Goal: Task Accomplishment & Management: Manage account settings

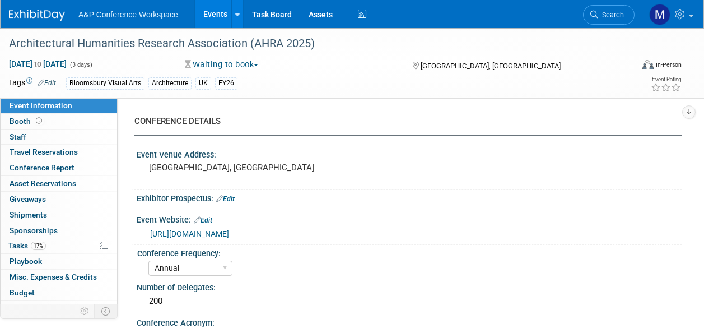
select select "Annual"
select select "Level 2"
select select "In-Person Booth"
select select "Architecture"
select select "Bloomsbury Visual Arts"
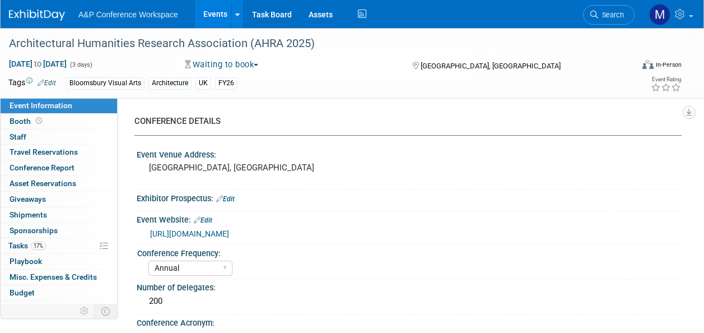
select select "[PERSON_NAME]"
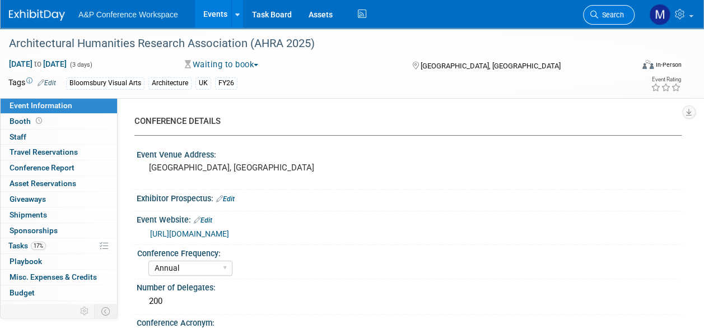
click at [613, 11] on span "Search" at bounding box center [611, 15] width 26 height 8
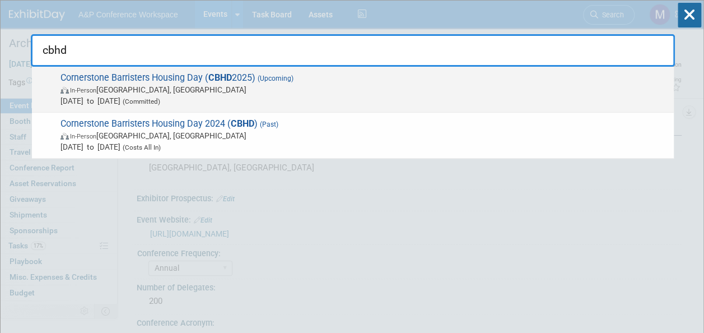
type input "cbhd"
click at [231, 80] on strong "CBHD" at bounding box center [220, 77] width 24 height 11
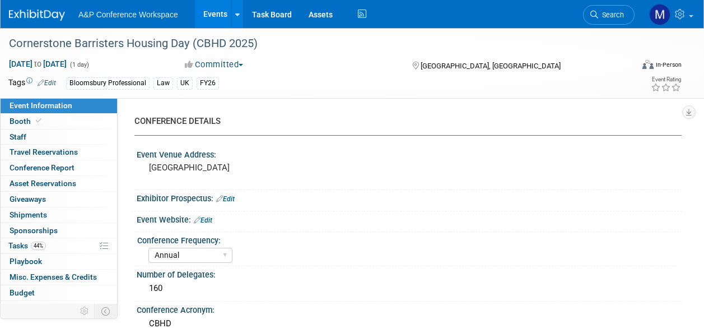
select select "Annual"
select select "Level 2"
select select "In-Person Booth"
select select "Law"
select select "Bloomsbury Professional"
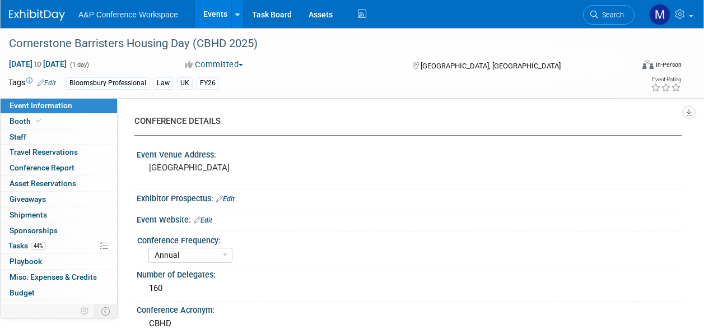
select select "[PERSON_NAME]"
select select "Brand/Subject Presence​"
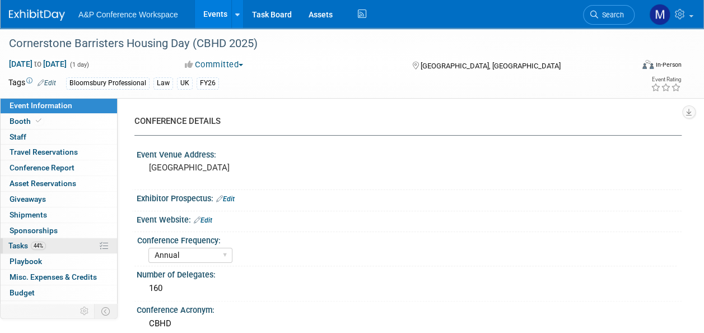
click at [74, 239] on link "44% Tasks 44%" at bounding box center [59, 245] width 117 height 15
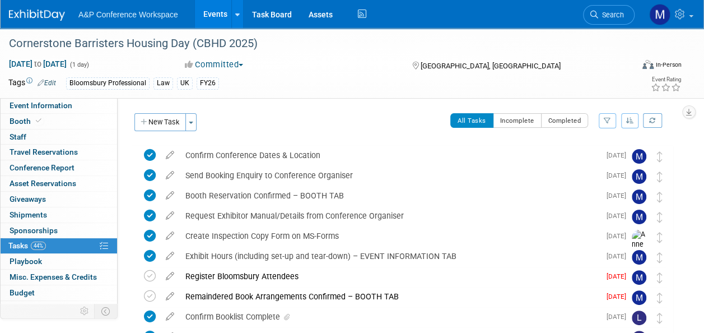
click at [170, 273] on icon at bounding box center [170, 274] width 20 height 14
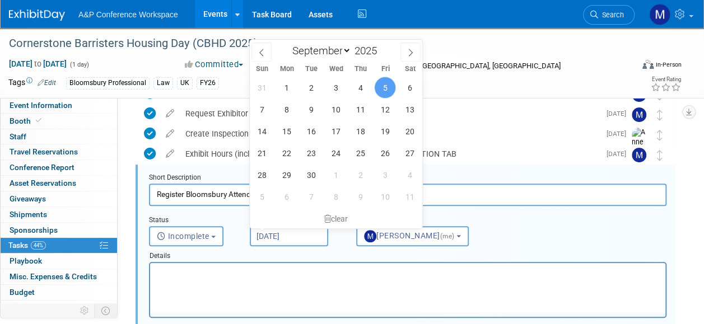
click at [305, 230] on input "[DATE]" at bounding box center [289, 236] width 78 height 20
click at [360, 106] on span "11" at bounding box center [361, 110] width 22 height 22
type input "Sep 11, 2025"
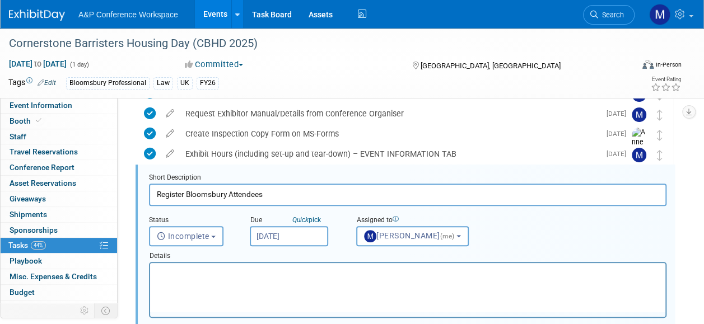
click at [269, 278] on html at bounding box center [407, 270] width 515 height 15
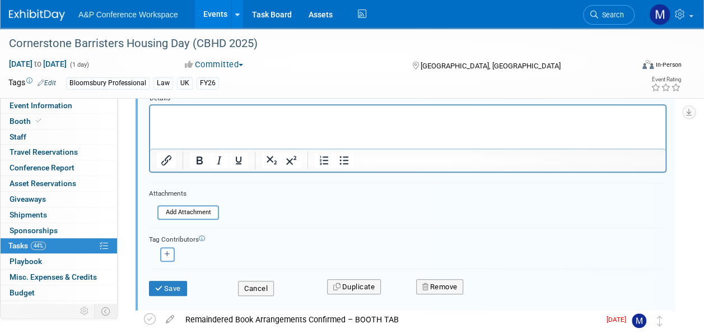
scroll to position [270, 0]
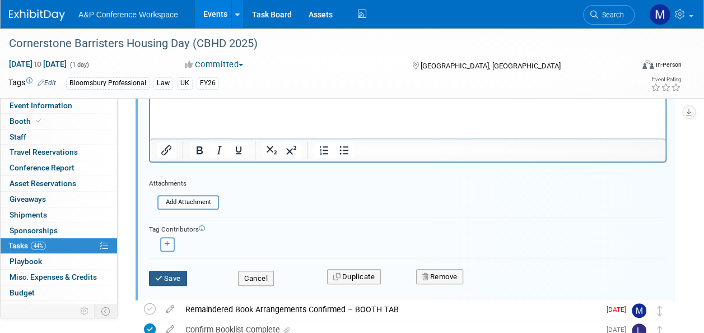
click at [177, 280] on button "Save" at bounding box center [168, 279] width 38 height 16
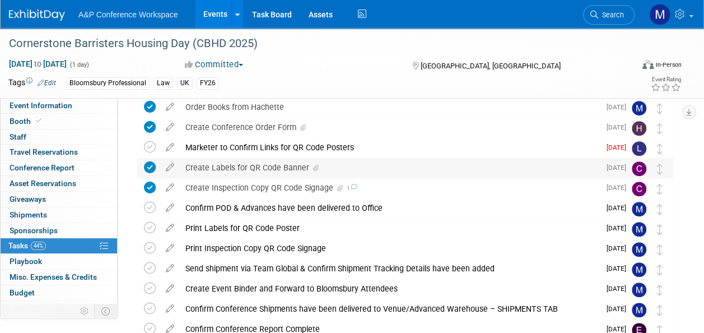
click at [196, 167] on div "Create Labels for QR Code Banner" at bounding box center [390, 167] width 420 height 19
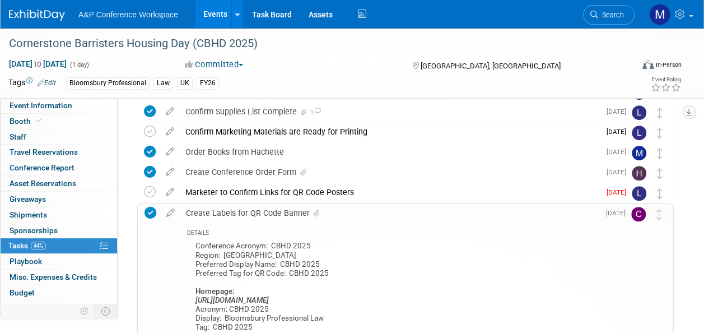
scroll to position [214, 0]
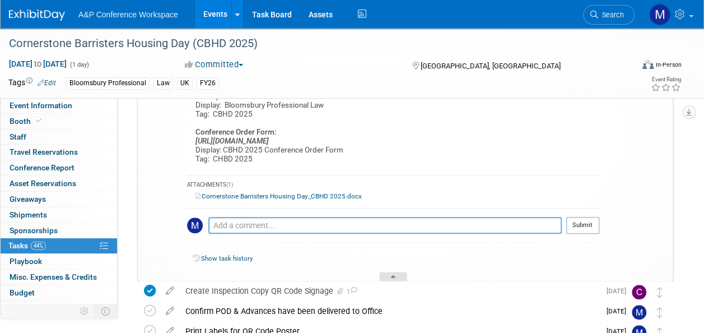
click at [398, 273] on div at bounding box center [393, 277] width 28 height 10
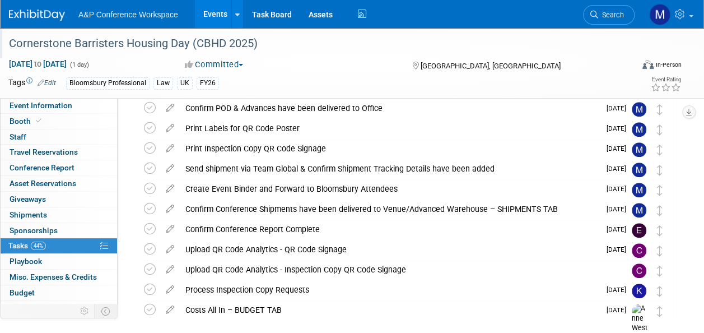
scroll to position [257, 0]
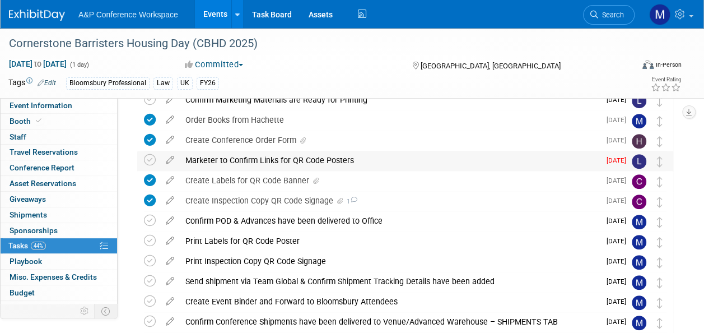
click at [234, 155] on div "Marketer to Confirm Links for QR Code Posters" at bounding box center [390, 160] width 420 height 19
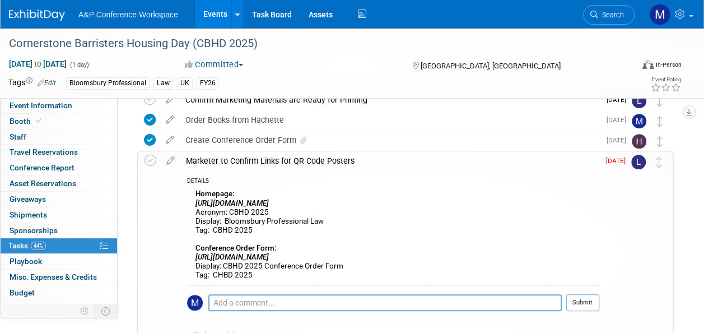
click at [234, 155] on div "Marketer to Confirm Links for QR Code Posters" at bounding box center [389, 160] width 419 height 19
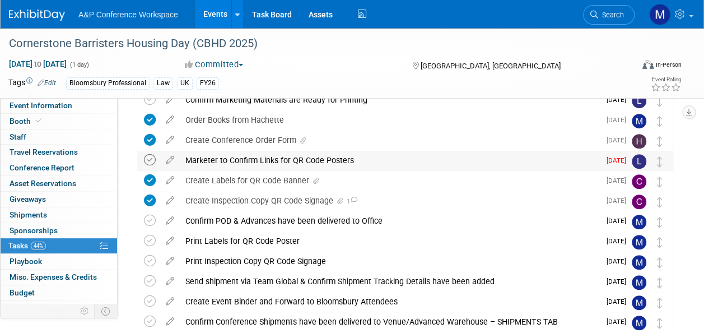
click at [152, 157] on icon at bounding box center [150, 160] width 12 height 12
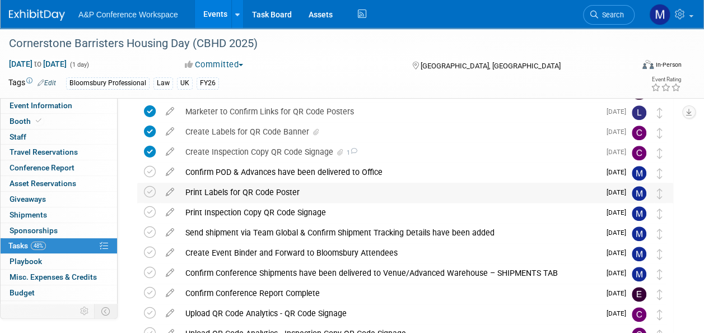
scroll to position [425, 0]
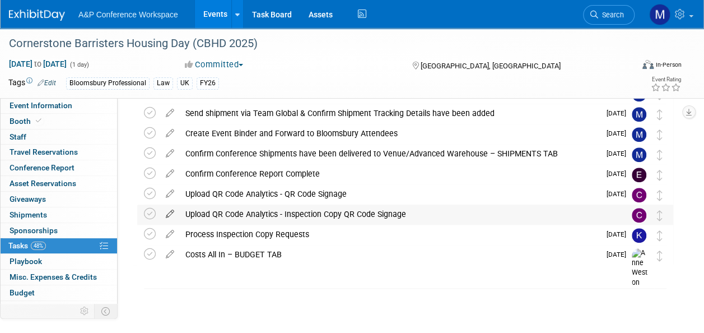
click at [169, 214] on icon at bounding box center [170, 211] width 20 height 14
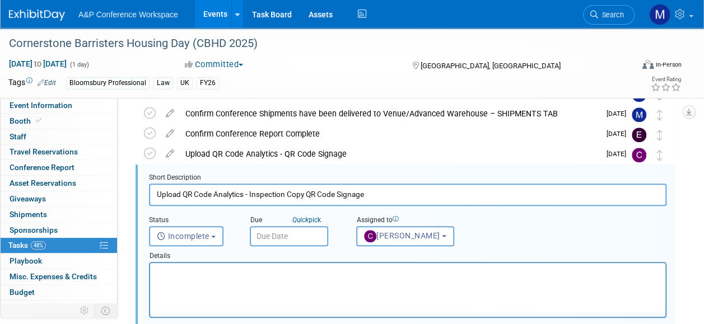
scroll to position [0, 0]
click at [297, 234] on input "text" at bounding box center [289, 236] width 78 height 20
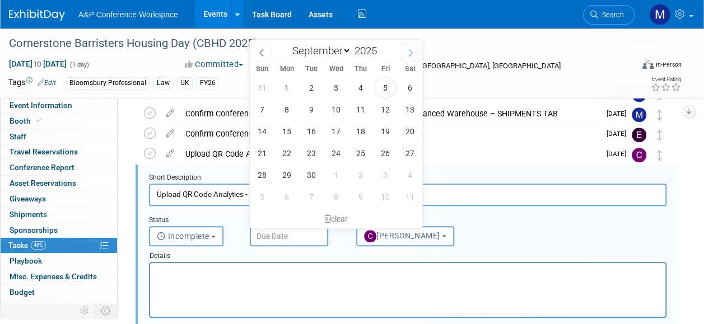
click at [409, 55] on icon at bounding box center [411, 53] width 8 height 8
select select "9"
click at [286, 179] on span "27" at bounding box center [287, 175] width 22 height 22
type input "Oct 27, 2025"
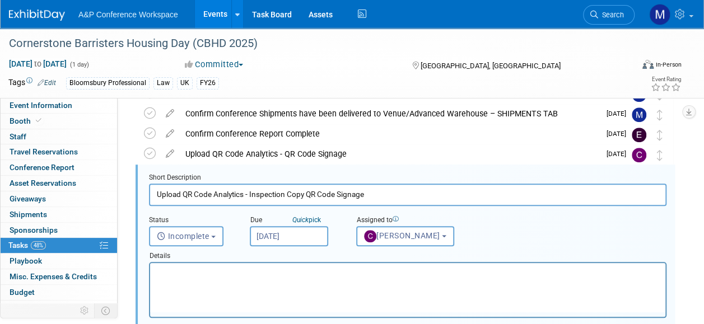
click at [299, 276] on p "Rich Text Area. Press ALT-0 for help." at bounding box center [408, 273] width 502 height 11
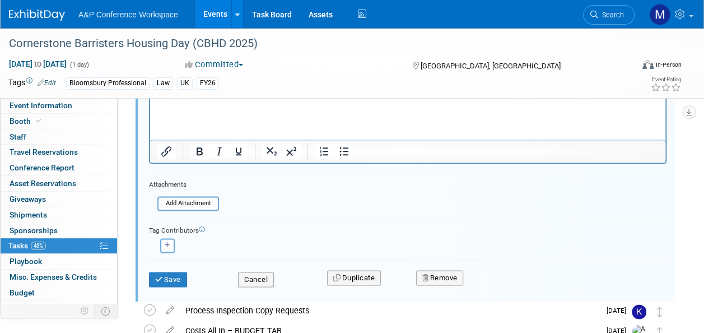
scroll to position [633, 0]
click at [181, 276] on button "Save" at bounding box center [168, 279] width 38 height 16
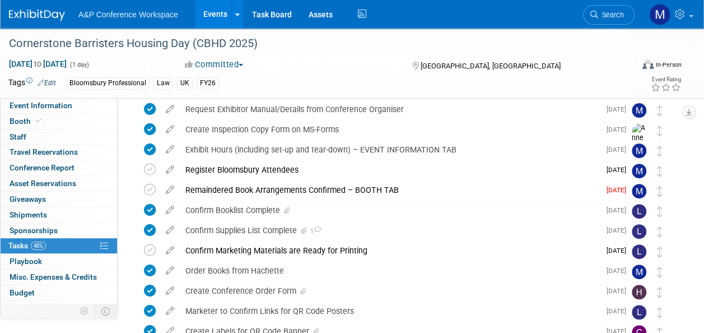
scroll to position [89, 0]
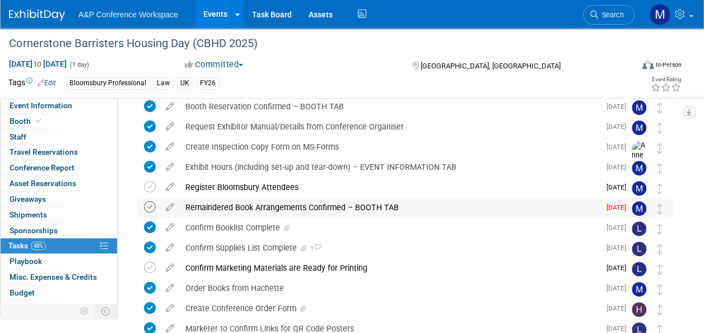
click at [147, 204] on icon at bounding box center [150, 207] width 12 height 12
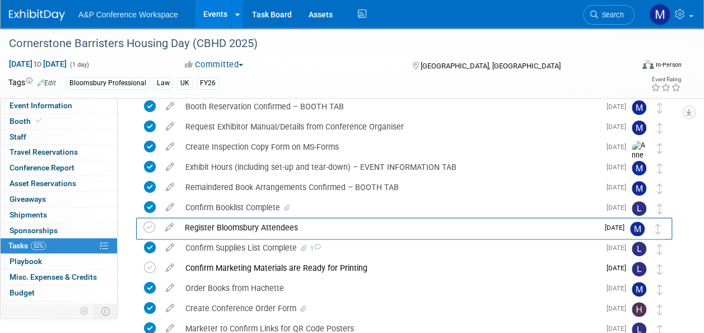
drag, startPoint x: 663, startPoint y: 185, endPoint x: 662, endPoint y: 218, distance: 33.1
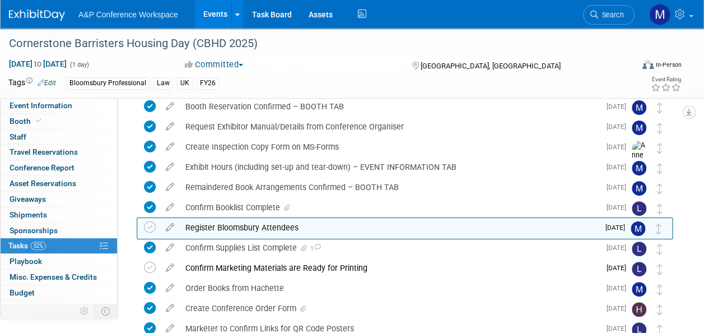
click at [662, 218] on td at bounding box center [659, 228] width 12 height 20
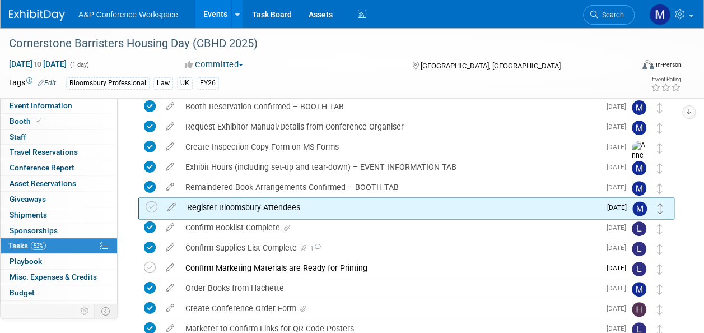
drag, startPoint x: 656, startPoint y: 232, endPoint x: 658, endPoint y: 212, distance: 20.2
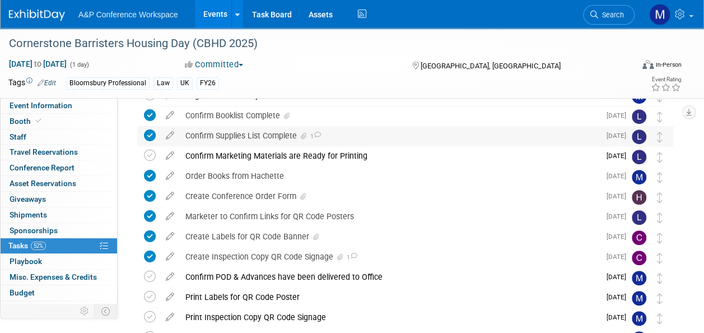
scroll to position [313, 0]
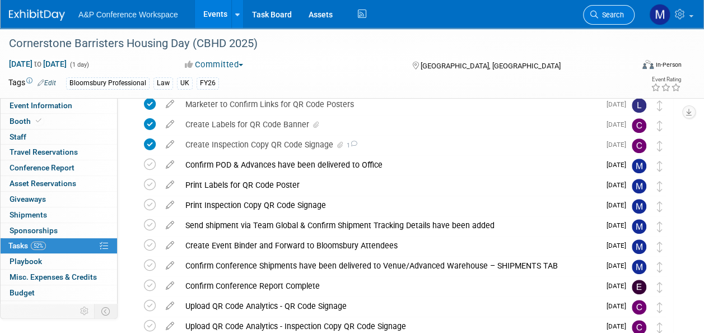
click at [602, 15] on span "Search" at bounding box center [611, 15] width 26 height 8
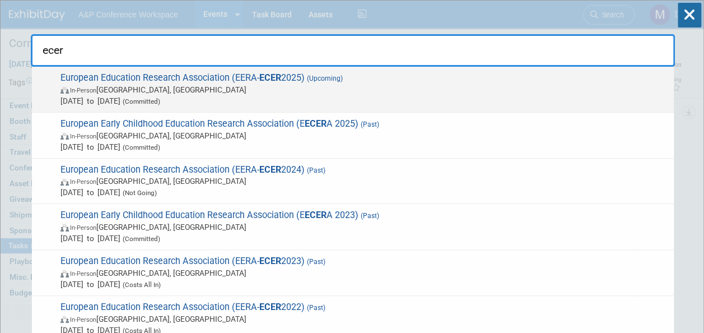
type input "ecer"
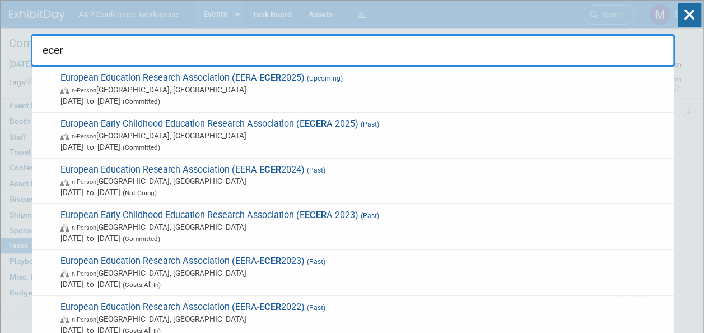
click at [260, 74] on strong "ECER" at bounding box center [270, 77] width 22 height 11
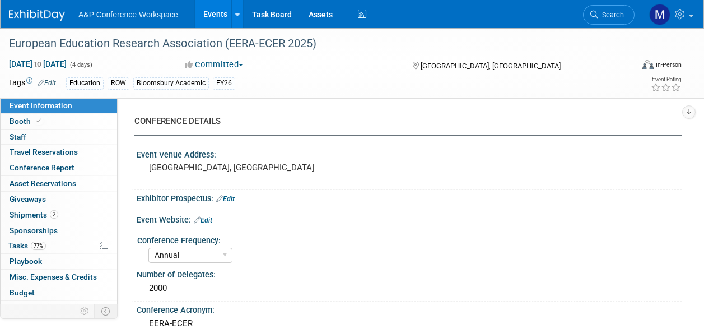
select select "Annual"
select select "Level 2"
select select "In-Person Booth"
select select "Education"
select select "Bloomsbury Academic"
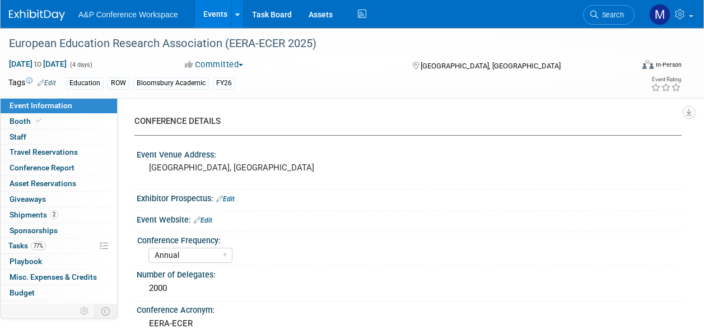
select select "[PERSON_NAME]"
select select "Networking/Commissioning"
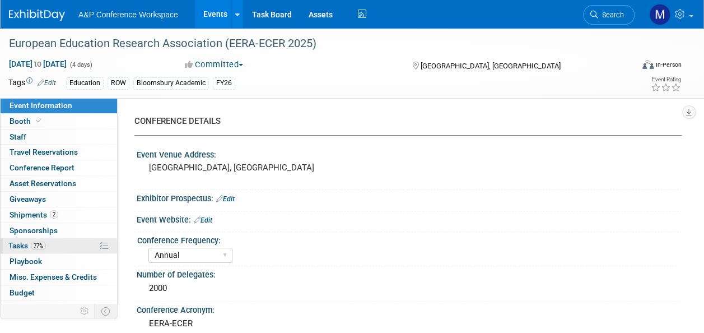
click at [50, 241] on link "77% Tasks 77%" at bounding box center [59, 245] width 117 height 15
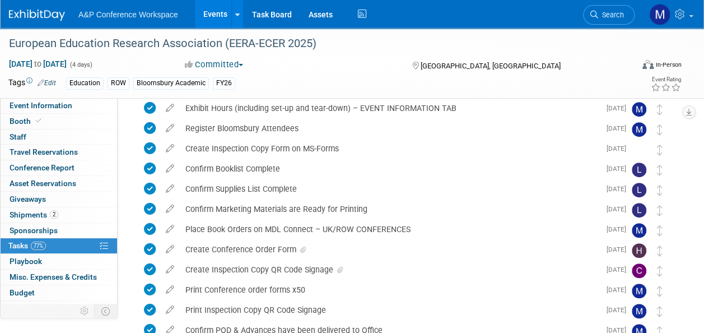
scroll to position [392, 0]
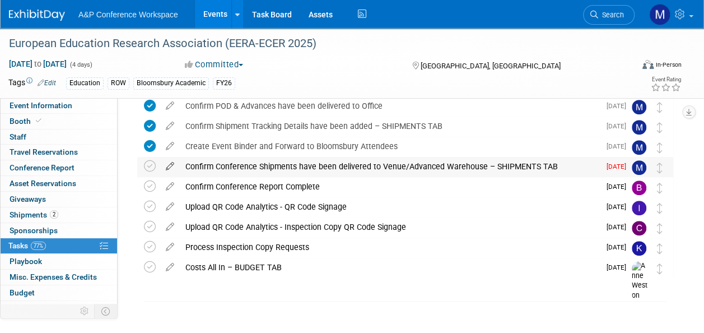
click at [168, 169] on icon at bounding box center [170, 164] width 20 height 14
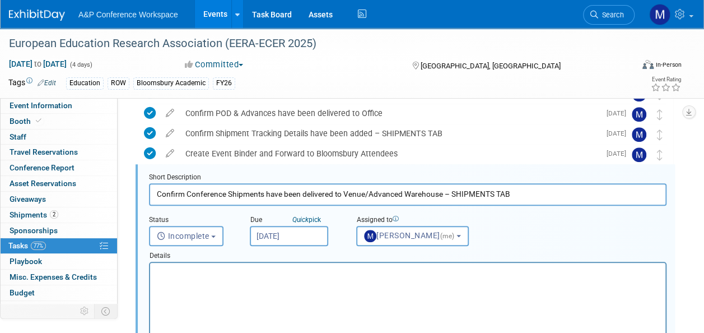
scroll to position [0, 0]
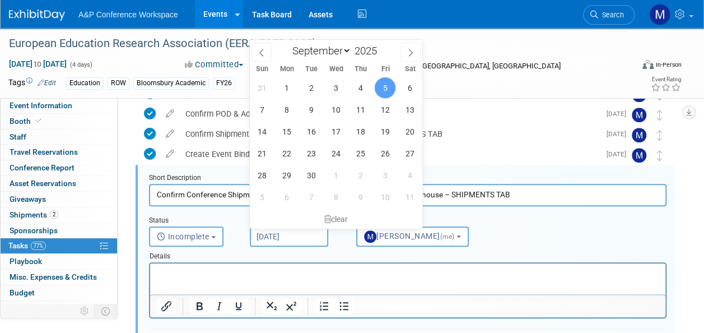
click at [265, 236] on input "[DATE]" at bounding box center [289, 236] width 78 height 20
click at [291, 114] on span "8" at bounding box center [287, 110] width 22 height 22
type input "Sep 8, 2025"
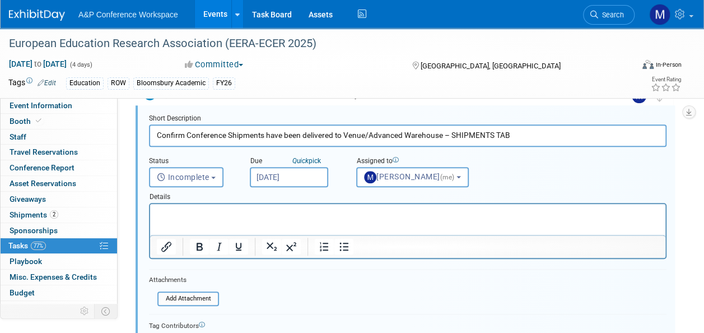
scroll to position [496, 0]
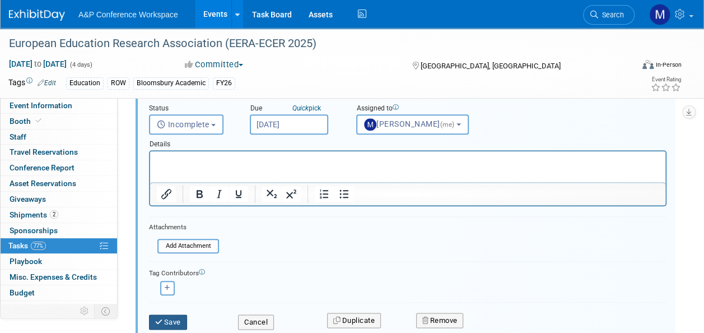
click at [179, 321] on button "Save" at bounding box center [168, 322] width 38 height 16
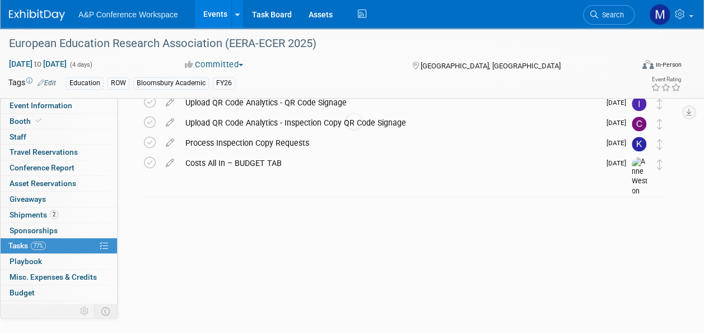
scroll to position [405, 0]
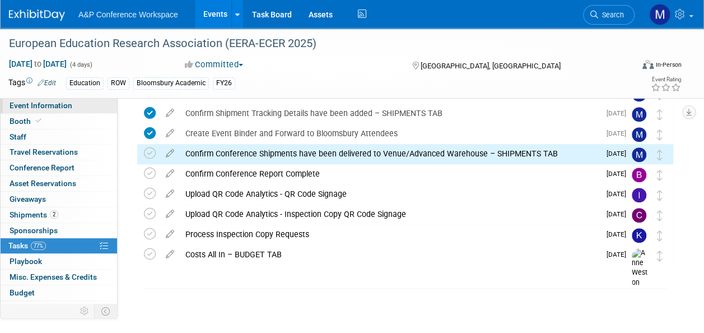
click at [68, 106] on span "Event Information" at bounding box center [41, 105] width 63 height 9
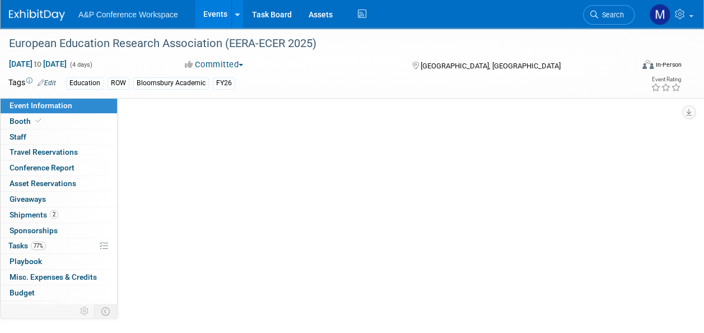
select select "Annual"
select select "Level 2"
select select "In-Person Booth"
select select "Education"
select select "Bloomsbury Academic"
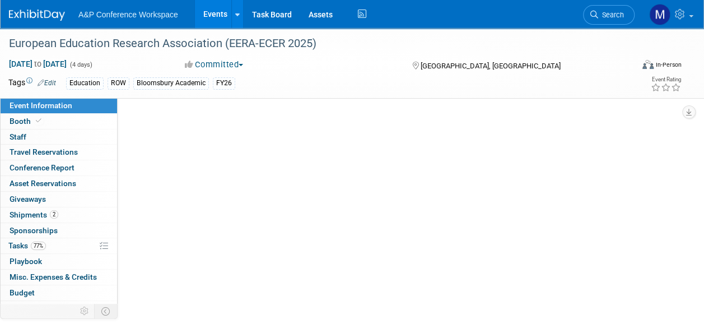
select select "[PERSON_NAME]"
select select "Networking/Commissioning"
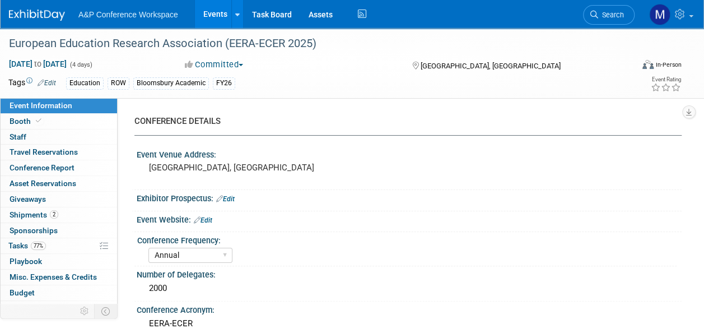
click at [596, 16] on icon at bounding box center [594, 15] width 8 height 8
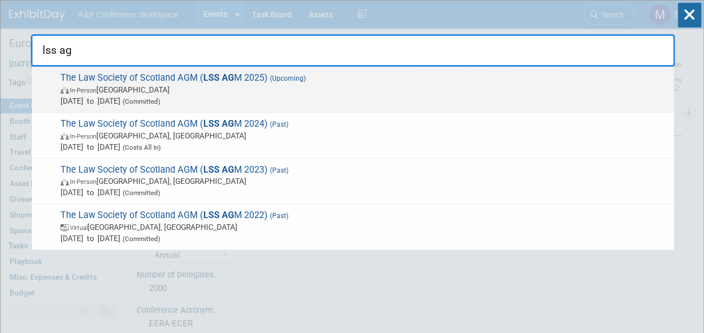
type input "lss ag"
click at [237, 81] on span "The Law Society of Scotland AGM ( LSS AG M 2025) (Upcoming) In-Person United Ki…" at bounding box center [362, 89] width 611 height 34
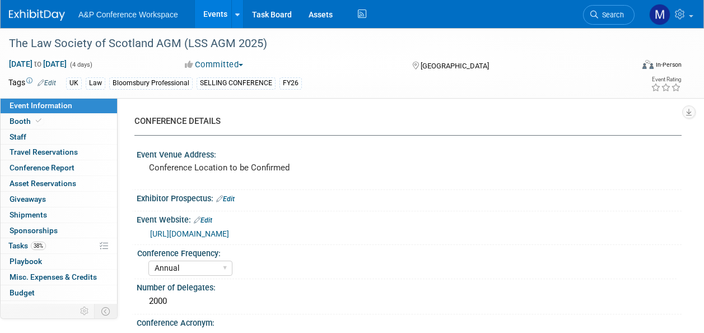
select select "Annual"
select select "Level 1"
select select "In-Person Booth"
select select "Law"
select select "Bloomsbury Professional"
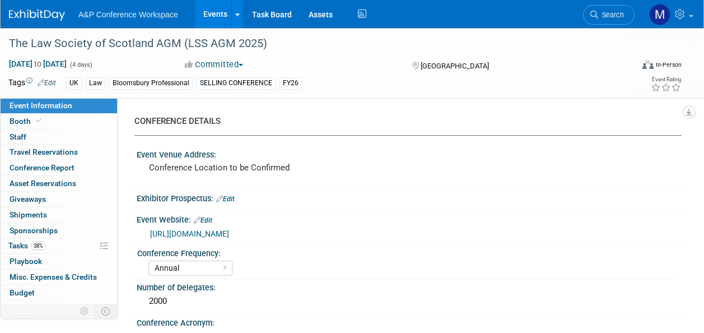
select select "[PERSON_NAME]"
select select "Networking/Commissioning"
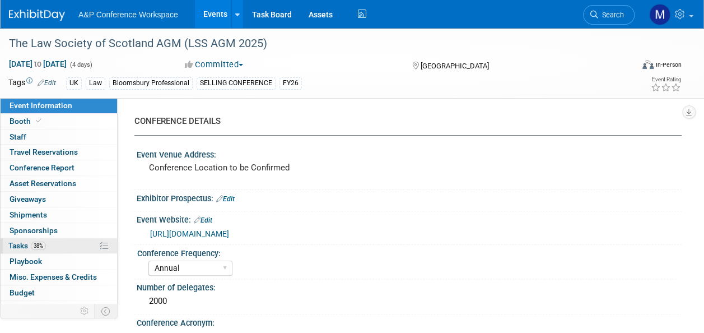
click at [48, 240] on link "38% Tasks 38%" at bounding box center [59, 245] width 117 height 15
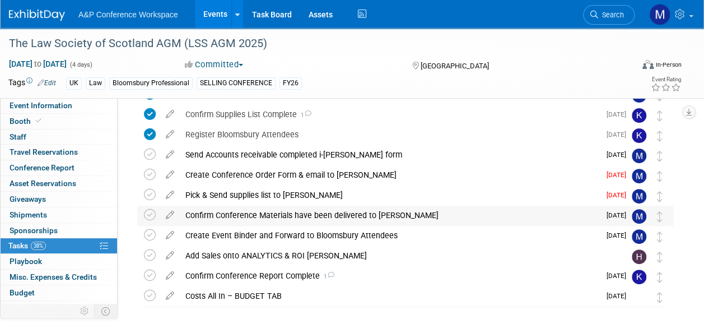
scroll to position [112, 0]
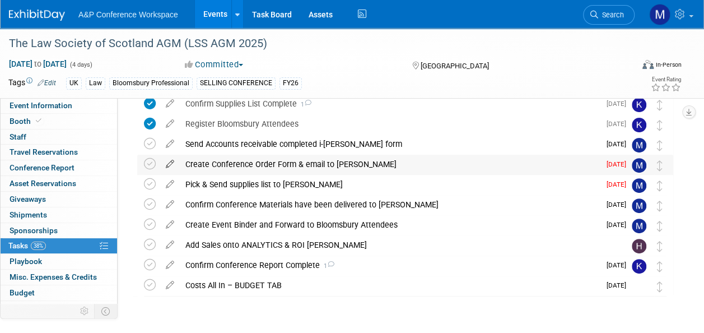
click at [173, 164] on icon at bounding box center [170, 162] width 20 height 14
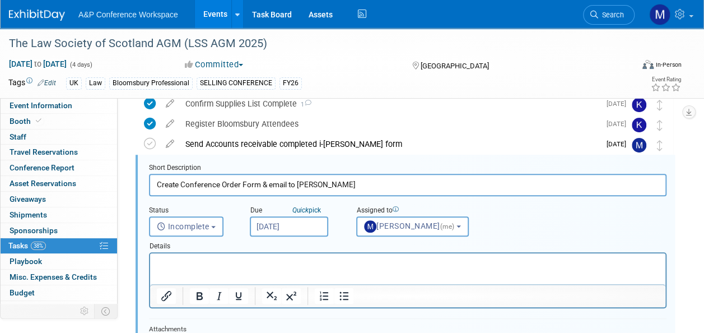
scroll to position [102, 0]
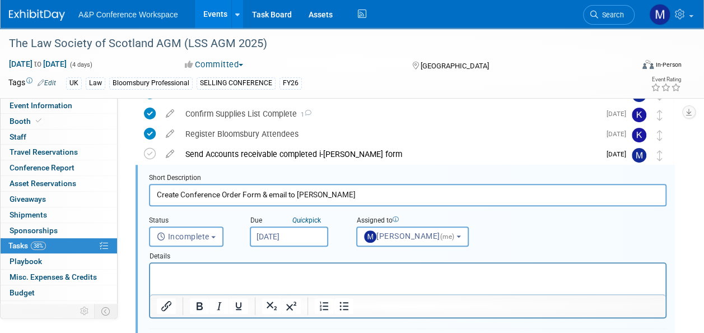
click at [301, 241] on input "[DATE]" at bounding box center [289, 236] width 78 height 20
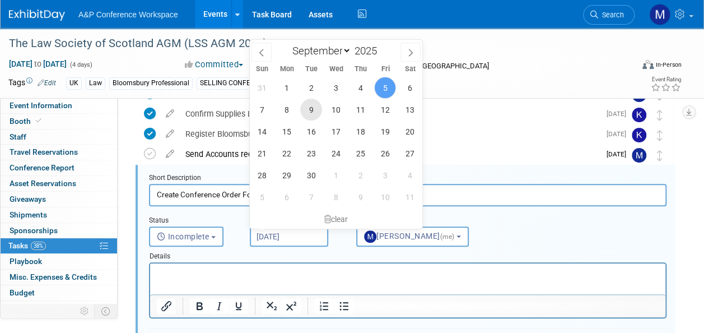
click at [311, 109] on span "9" at bounding box center [311, 110] width 22 height 22
type input "[DATE]"
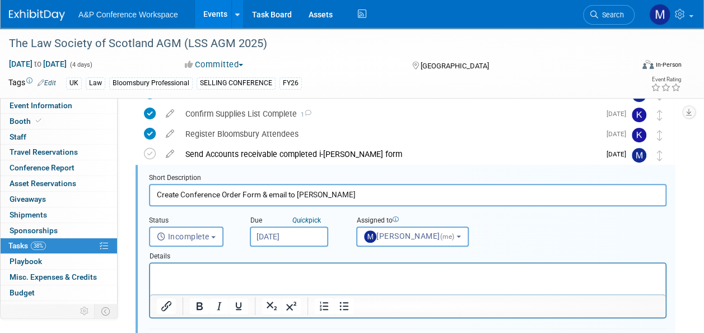
click at [258, 278] on html at bounding box center [407, 270] width 515 height 15
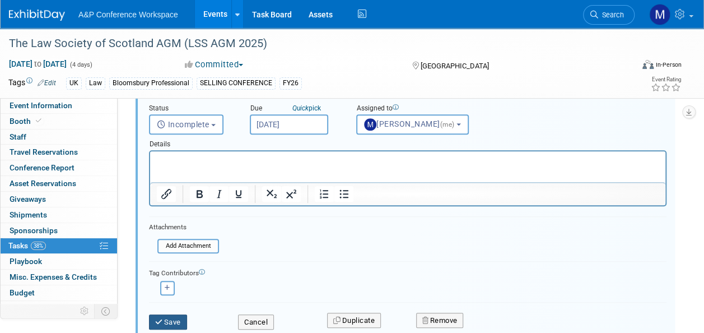
click at [179, 320] on button "Save" at bounding box center [168, 322] width 38 height 16
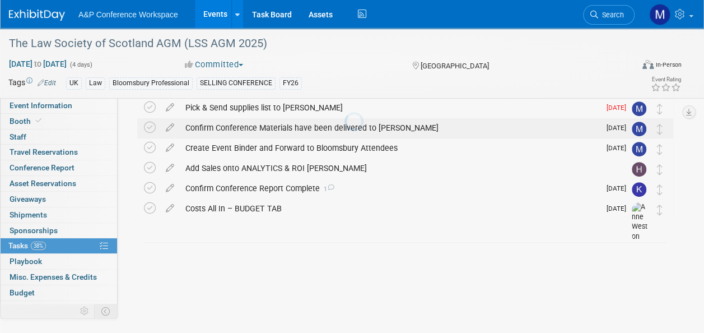
scroll to position [143, 0]
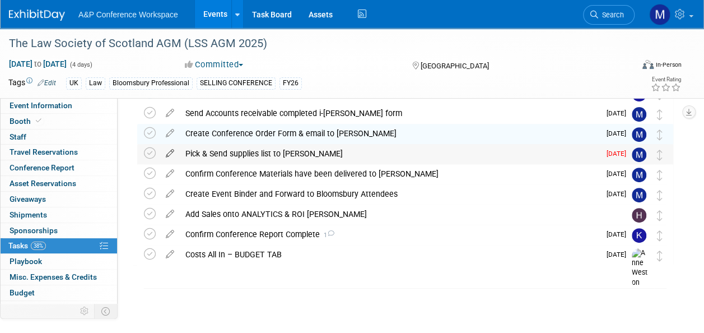
click at [171, 149] on icon at bounding box center [170, 151] width 20 height 14
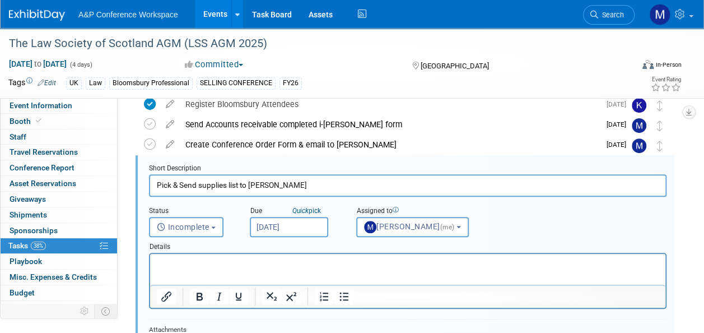
scroll to position [122, 0]
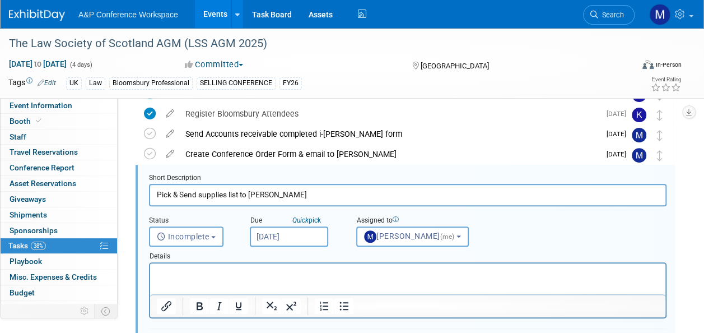
click at [296, 236] on input "[DATE]" at bounding box center [289, 236] width 78 height 20
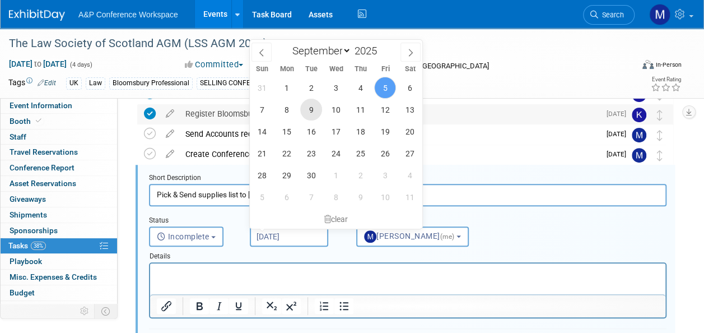
click at [307, 112] on span "9" at bounding box center [311, 110] width 22 height 22
type input "Sep 9, 2025"
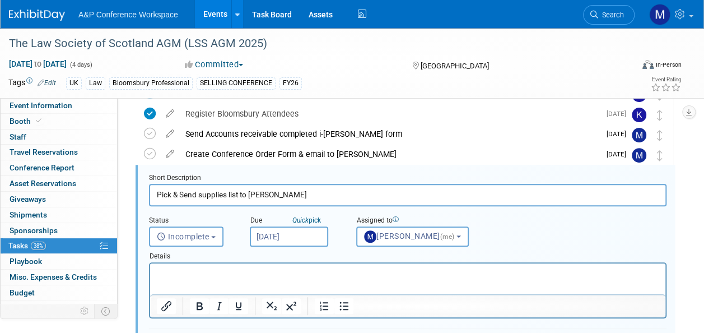
click at [297, 269] on p "Rich Text Area. Press ALT-0 for help." at bounding box center [408, 273] width 502 height 11
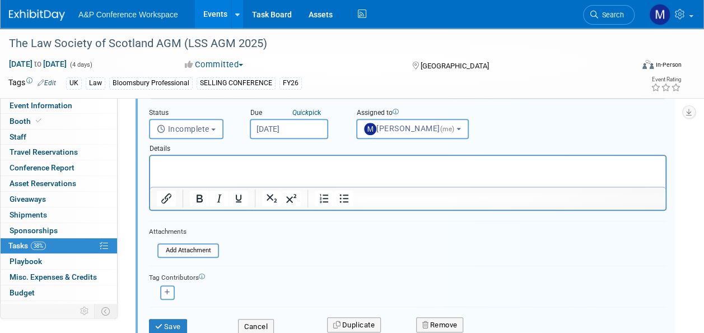
scroll to position [234, 0]
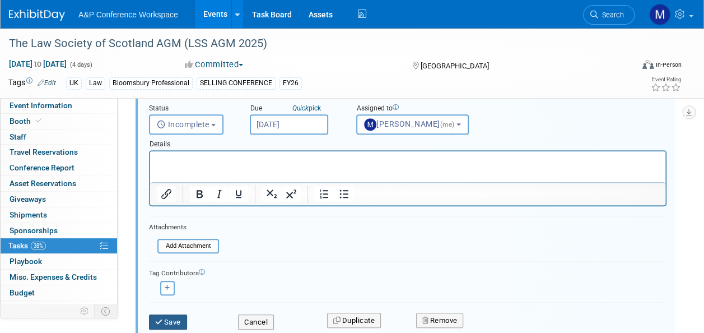
click at [157, 315] on button "Save" at bounding box center [168, 322] width 38 height 16
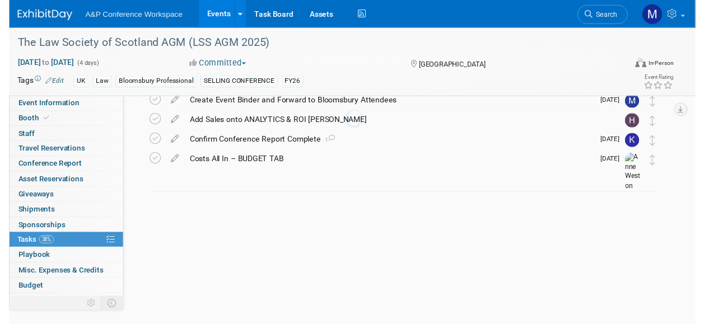
scroll to position [143, 0]
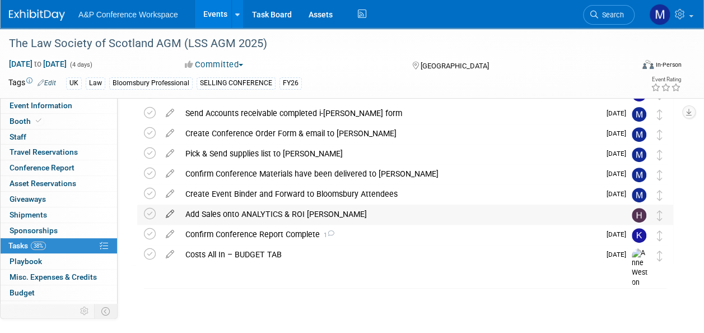
click at [170, 209] on icon at bounding box center [170, 211] width 20 height 14
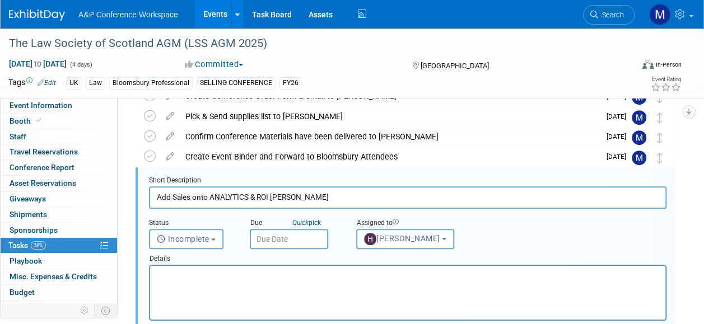
scroll to position [0, 0]
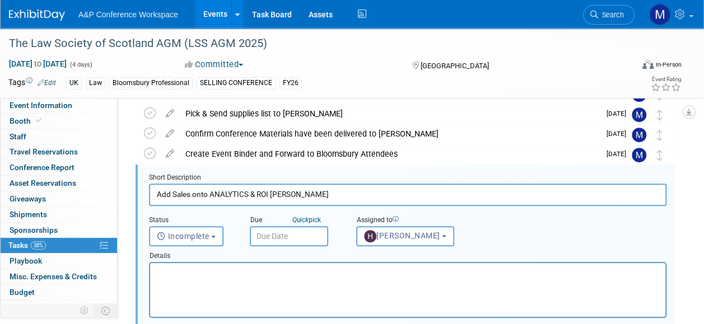
click at [285, 240] on input "text" at bounding box center [289, 236] width 78 height 20
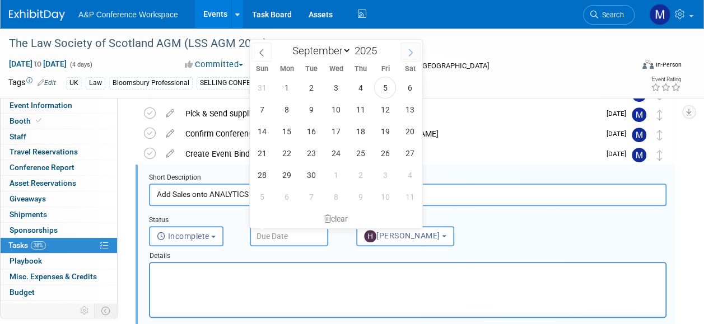
click at [410, 46] on span at bounding box center [410, 52] width 20 height 19
select select "9"
click at [364, 155] on span "23" at bounding box center [361, 153] width 22 height 22
type input "Oct 23, 2025"
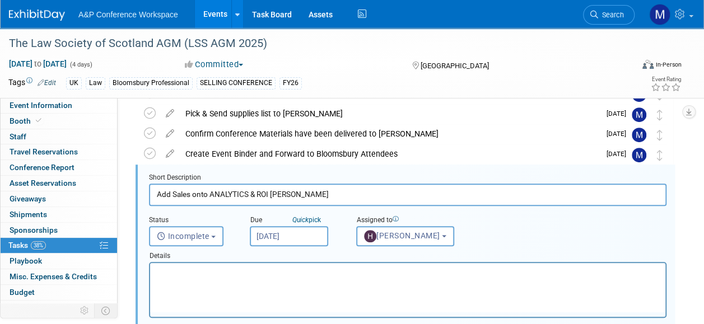
click at [287, 278] on html at bounding box center [407, 270] width 515 height 15
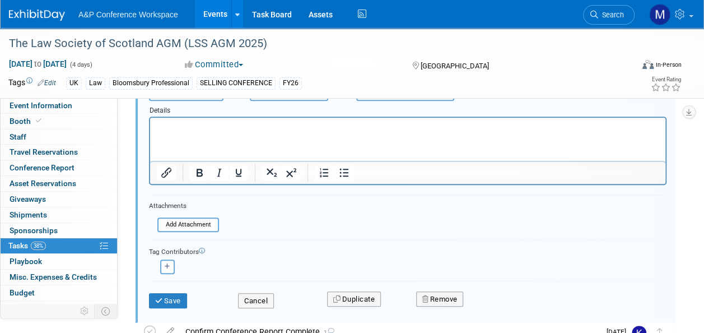
scroll to position [351, 0]
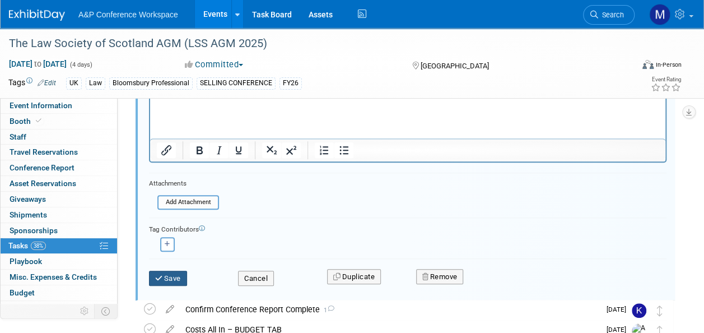
click at [176, 276] on button "Save" at bounding box center [168, 279] width 38 height 16
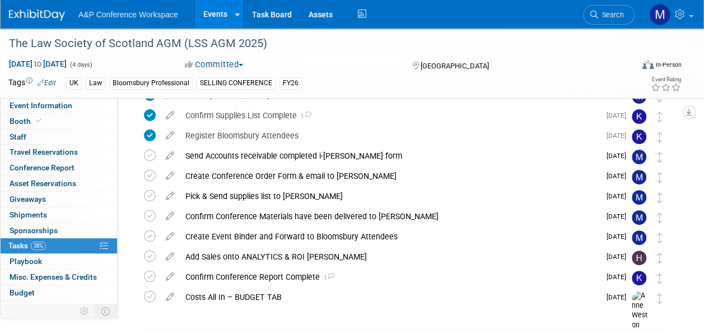
scroll to position [87, 0]
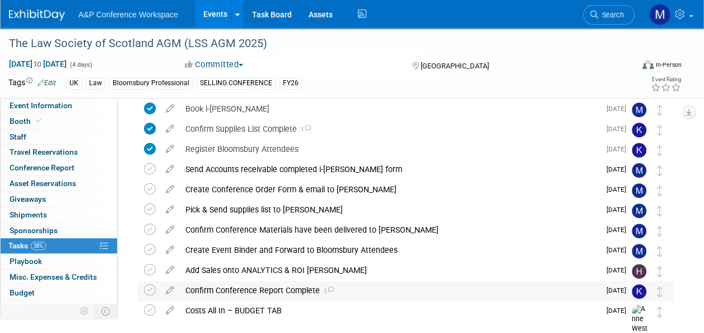
click at [321, 287] on span "1" at bounding box center [327, 290] width 15 height 7
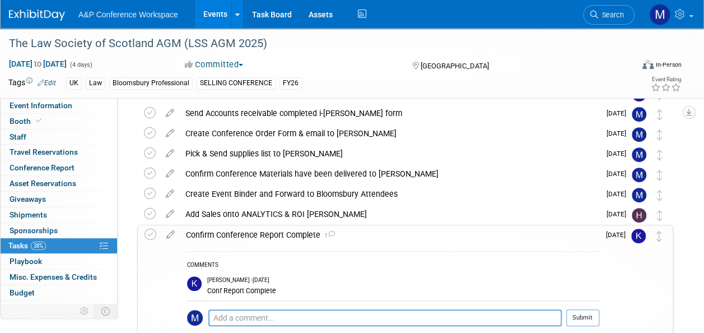
click at [328, 235] on icon at bounding box center [331, 234] width 7 height 6
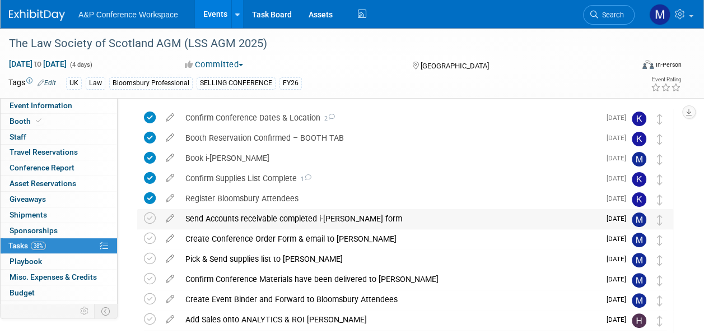
scroll to position [56, 0]
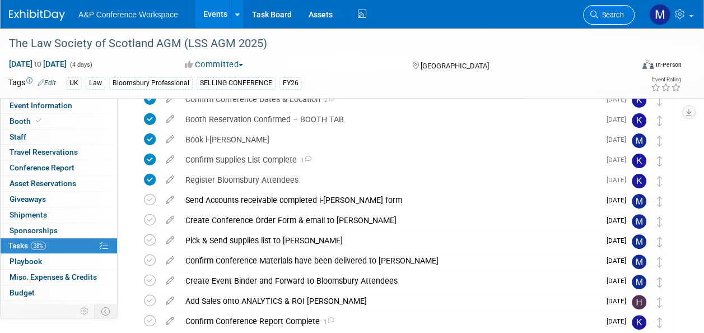
click at [609, 15] on span "Search" at bounding box center [611, 15] width 26 height 8
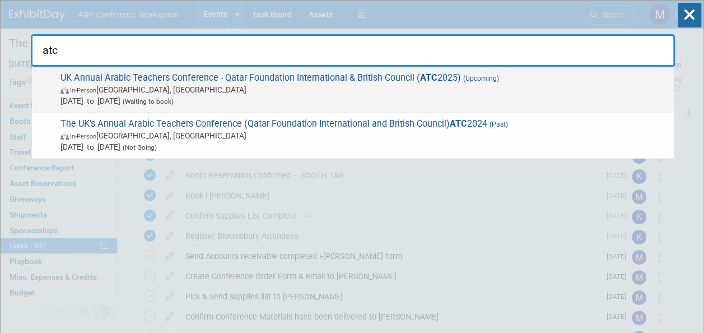
type input "atc"
click at [274, 78] on span "UK Annual Arabic Teachers Conference - Qatar Foundation International & British…" at bounding box center [362, 89] width 611 height 34
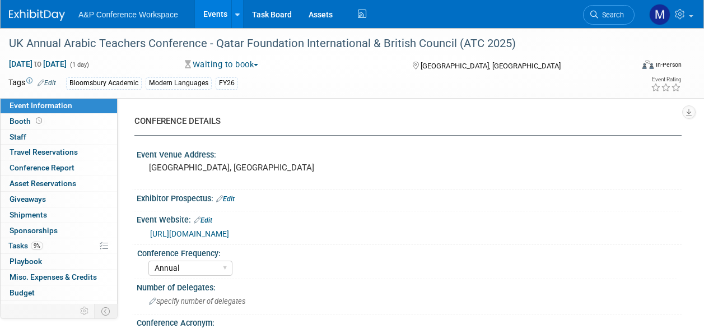
select select "Annual"
select select "Level 2"
select select "In-Person Booth"
select select "Modern Languages"
select select "Bloomsbury Academic"
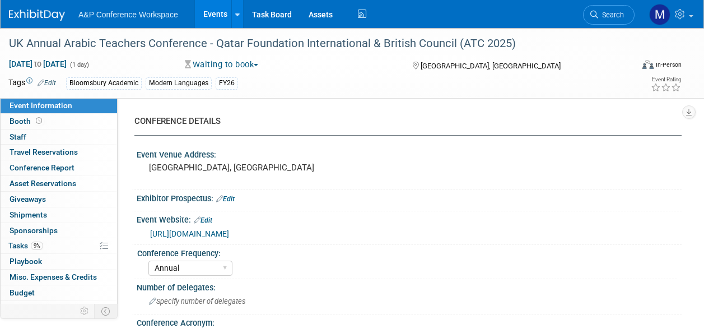
select select "[PERSON_NAME]"
select select "Brand/Subject Presence​"
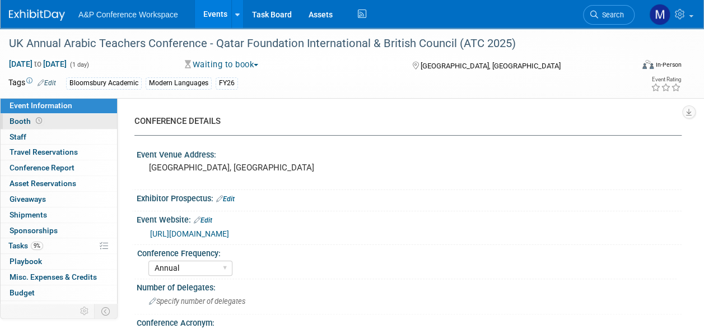
click at [74, 118] on link "Booth" at bounding box center [59, 121] width 117 height 15
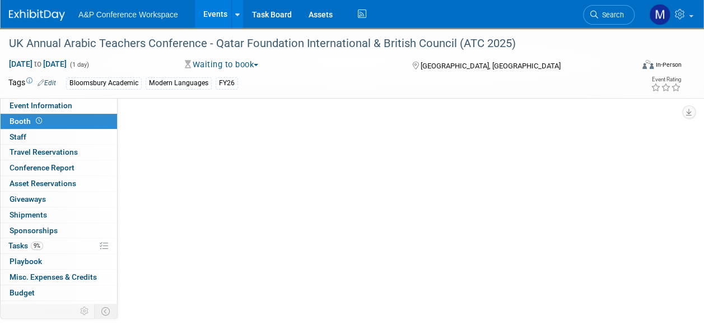
select select "BLRG"
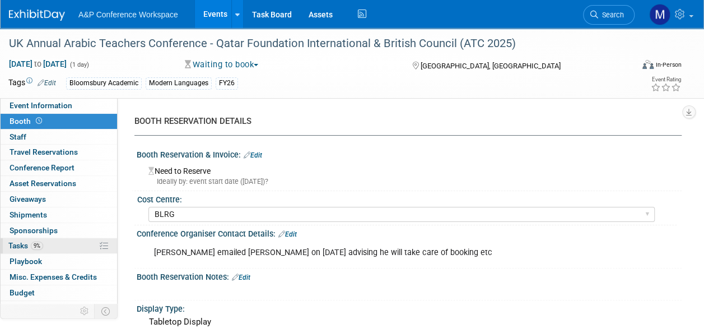
click at [68, 241] on link "9% Tasks 9%" at bounding box center [59, 245] width 117 height 15
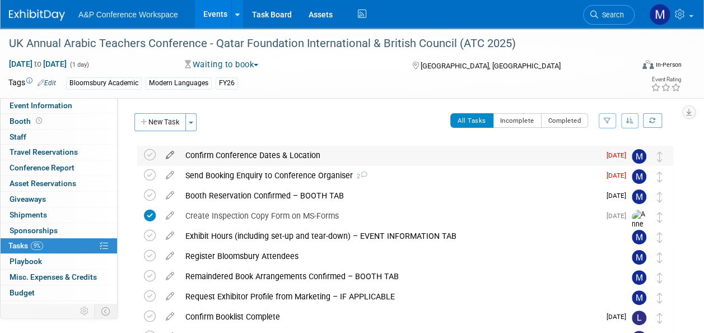
click at [168, 153] on icon at bounding box center [170, 153] width 20 height 14
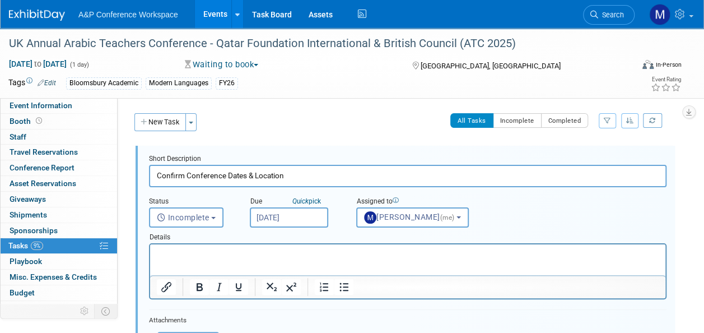
click at [264, 217] on input "[DATE]" at bounding box center [289, 217] width 78 height 20
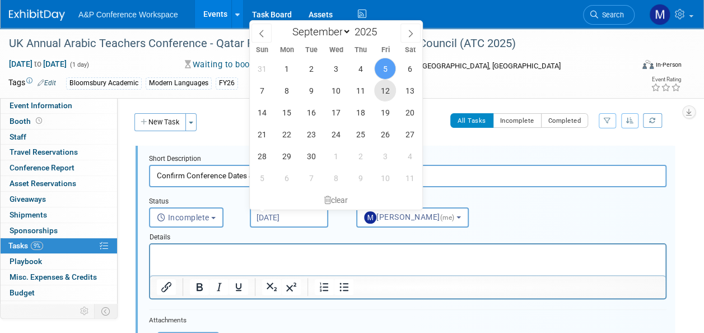
click at [381, 91] on span "12" at bounding box center [385, 91] width 22 height 22
type input "[DATE]"
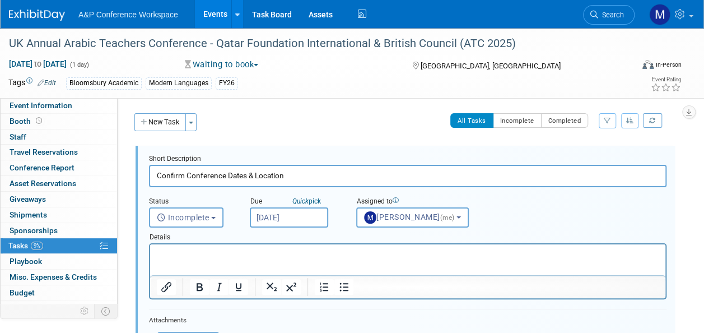
click at [326, 259] on html at bounding box center [407, 251] width 515 height 15
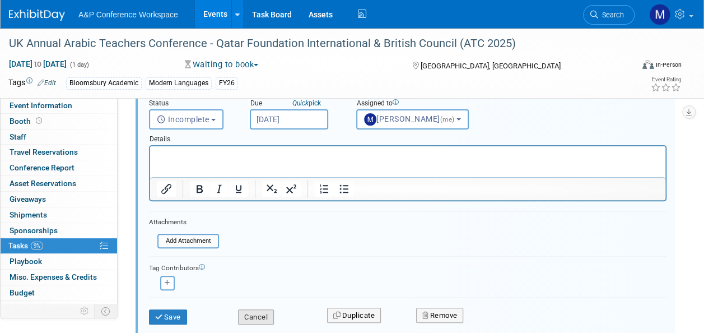
scroll to position [168, 0]
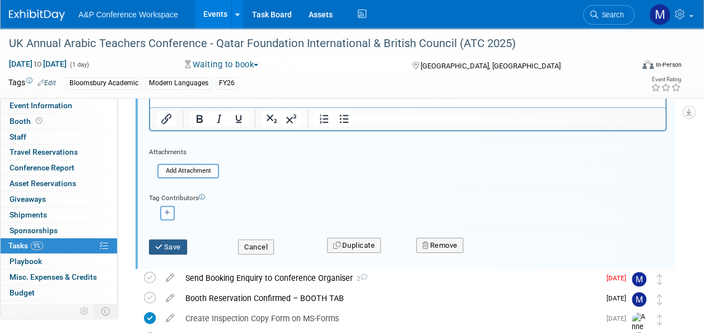
click at [167, 242] on button "Save" at bounding box center [168, 247] width 38 height 16
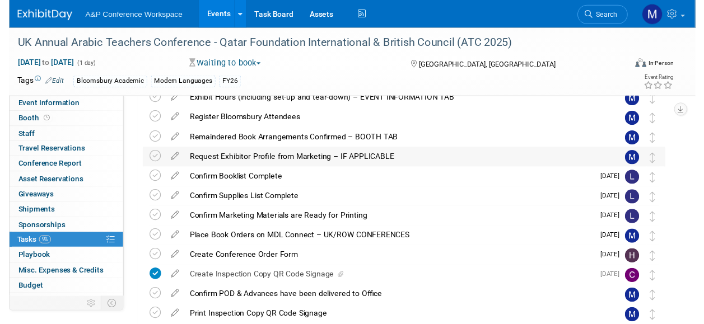
scroll to position [0, 0]
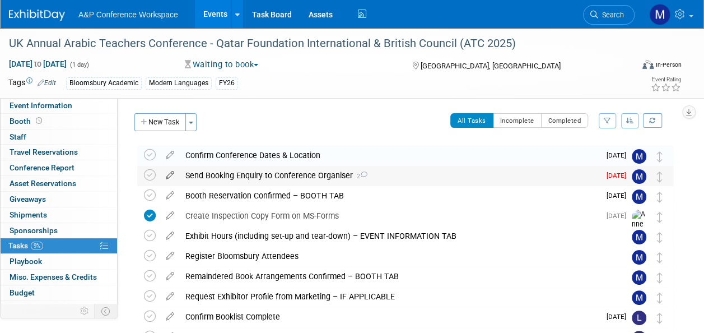
click at [170, 178] on icon at bounding box center [170, 173] width 20 height 14
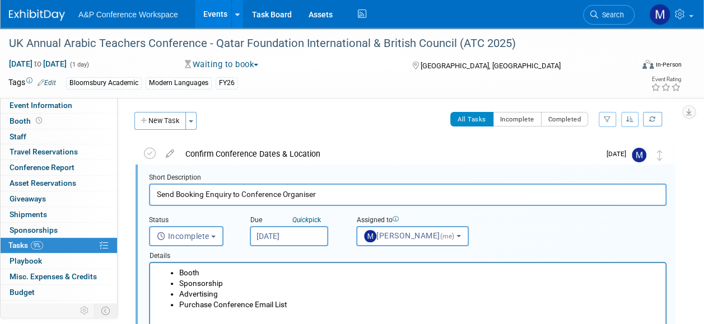
scroll to position [1, 0]
click at [296, 230] on input "[DATE]" at bounding box center [289, 236] width 78 height 20
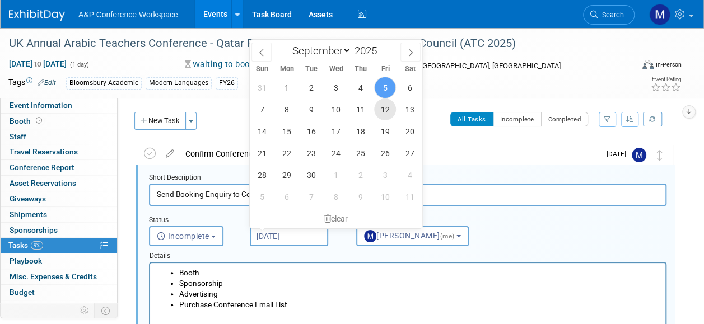
click at [389, 109] on span "12" at bounding box center [385, 110] width 22 height 22
type input "[DATE]"
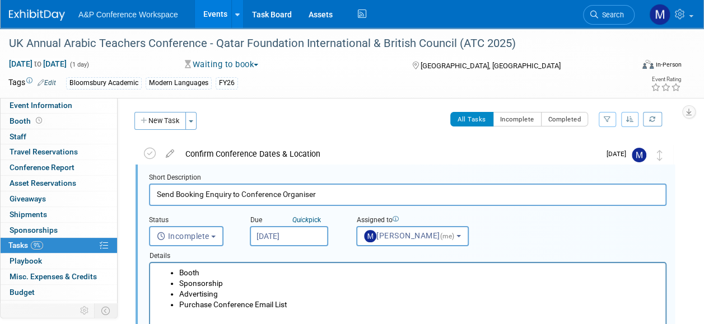
click at [338, 276] on li "Booth" at bounding box center [419, 273] width 480 height 11
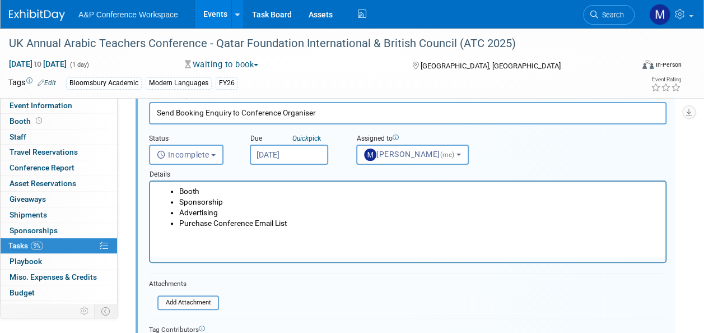
scroll to position [169, 0]
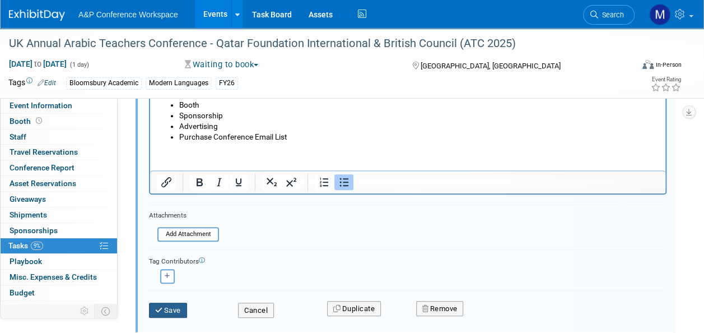
click at [164, 303] on button "Save" at bounding box center [168, 310] width 38 height 16
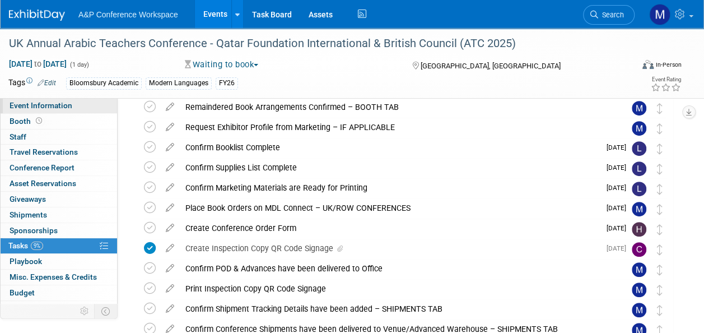
click at [67, 108] on span "Event Information" at bounding box center [41, 105] width 63 height 9
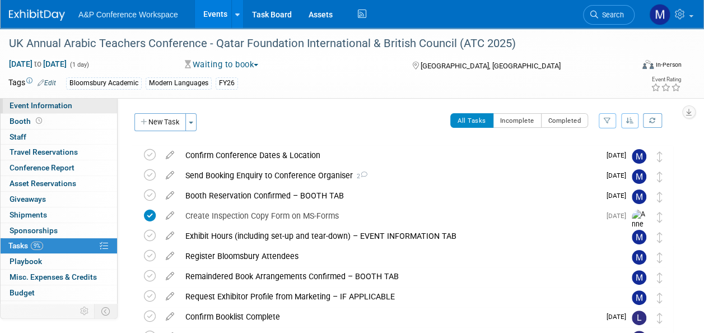
select select "Annual"
select select "Level 2"
select select "In-Person Booth"
select select "Modern Languages"
select select "Bloomsbury Academic"
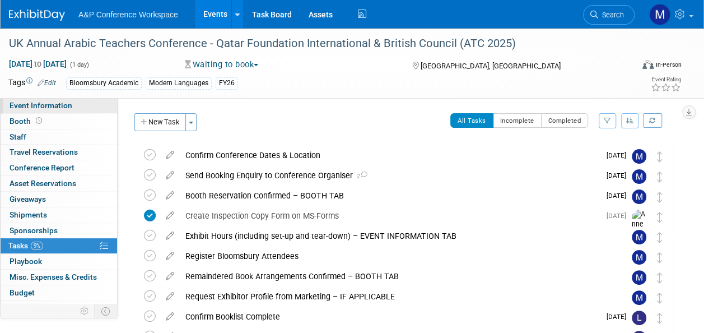
select select "[PERSON_NAME]"
select select "Brand/Subject Presence​"
